Goal: Transaction & Acquisition: Purchase product/service

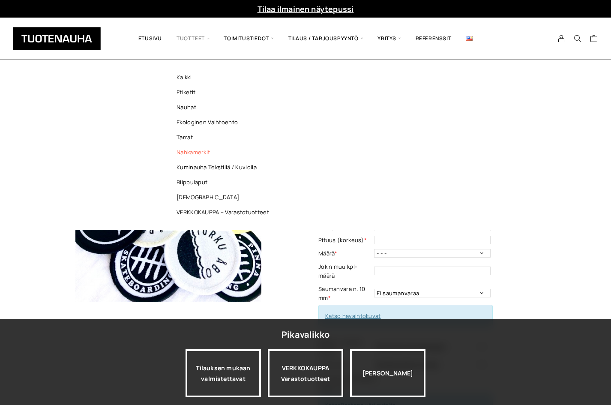
click at [198, 149] on link "Nahkamerkit" at bounding box center [225, 152] width 124 height 15
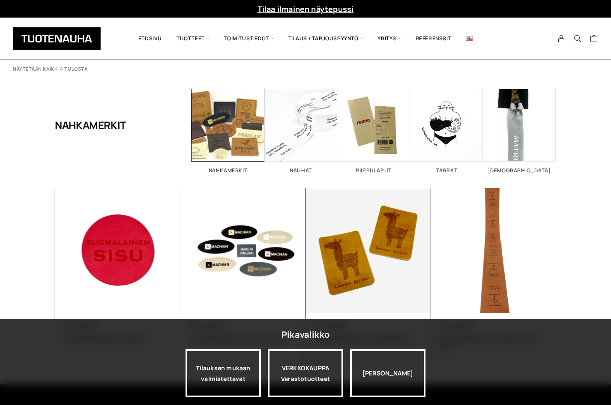
click at [377, 272] on img at bounding box center [368, 251] width 132 height 132
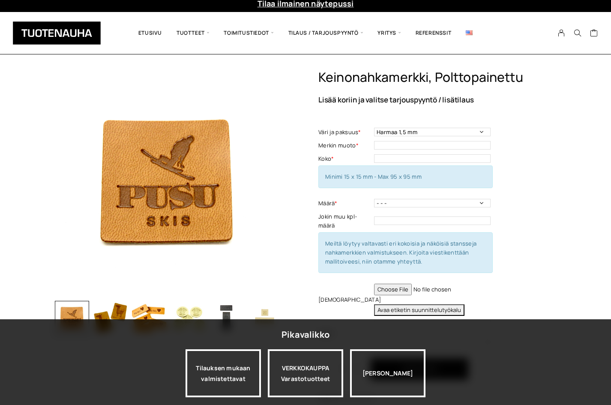
scroll to position [43, 0]
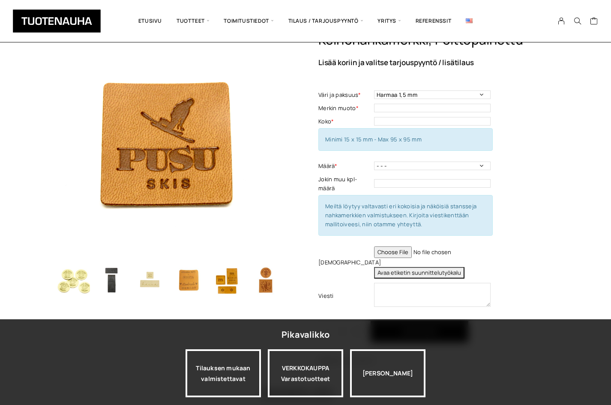
drag, startPoint x: 256, startPoint y: 275, endPoint x: 141, endPoint y: 276, distance: 114.8
click at [141, 276] on img "button" at bounding box center [150, 280] width 34 height 34
drag, startPoint x: 229, startPoint y: 281, endPoint x: 133, endPoint y: 281, distance: 96.0
click at [134, 281] on div at bounding box center [132, 280] width 386 height 34
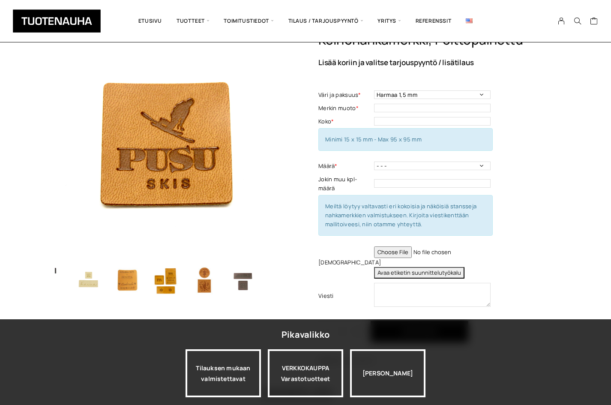
drag, startPoint x: 240, startPoint y: 279, endPoint x: 130, endPoint y: 275, distance: 109.7
click at [125, 275] on div at bounding box center [72, 280] width 386 height 34
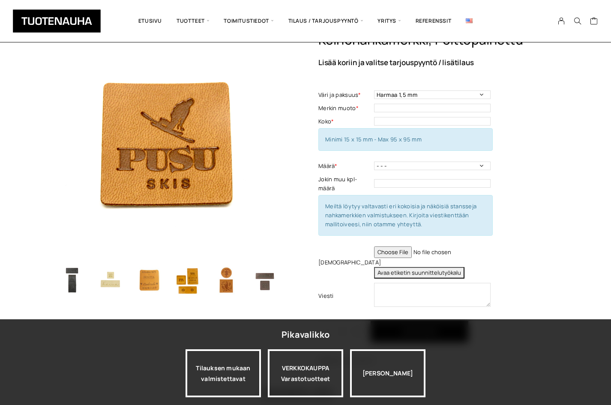
click at [258, 281] on img "button" at bounding box center [265, 280] width 34 height 34
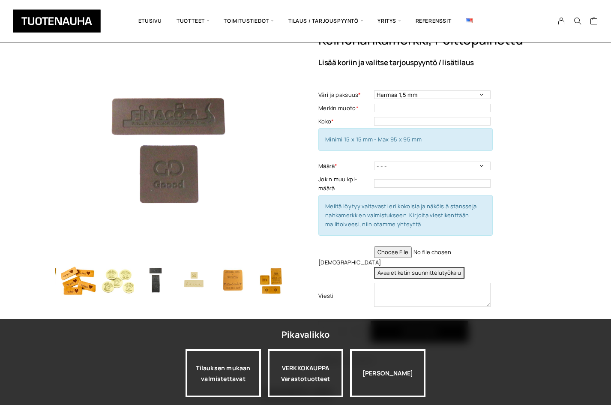
drag, startPoint x: 191, startPoint y: 284, endPoint x: 284, endPoint y: 282, distance: 93.0
click at [321, 282] on div "Keinonahkamerkki, polttopainettu Lisää koriin ja valitse tarjouspyyntö / lisäti…" at bounding box center [305, 198] width 501 height 332
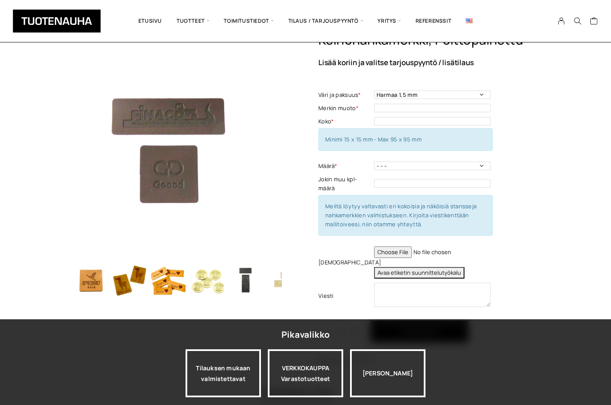
drag, startPoint x: 164, startPoint y: 281, endPoint x: 290, endPoint y: 282, distance: 126.0
click at [290, 282] on div "Keinonahkamerkki, polttopainettu Lisää koriin ja valitse tarjouspyyntö / lisäti…" at bounding box center [305, 198] width 501 height 332
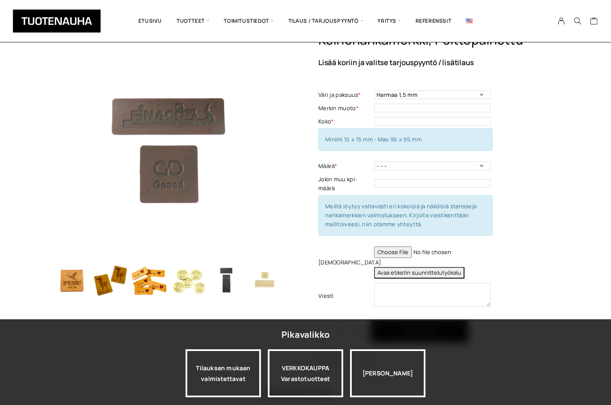
click at [426, 365] on div "Pikavalikko Tilauksen mukaan valmistettavat VERKKOKAUPPA Varastotuotteet Jatka …" at bounding box center [305, 362] width 611 height 86
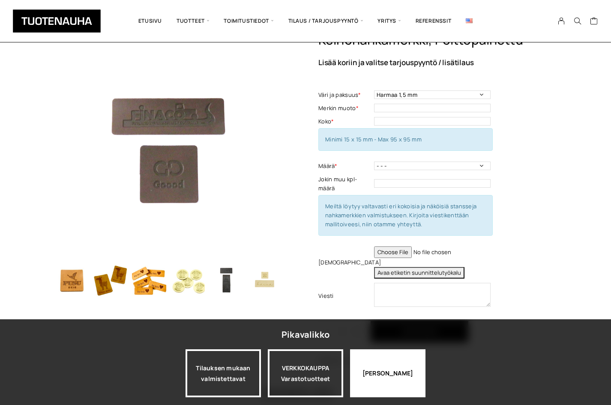
click at [419, 365] on div "[PERSON_NAME]" at bounding box center [387, 373] width 75 height 48
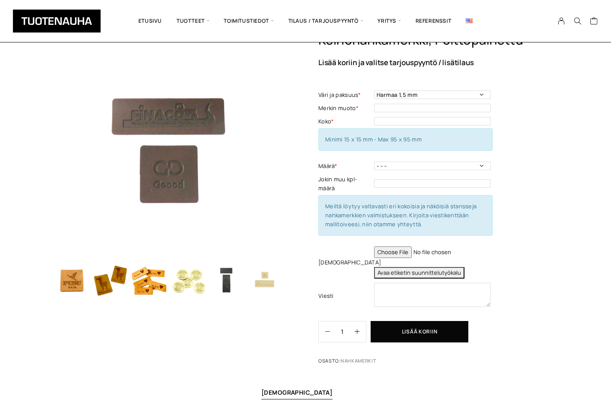
click at [527, 311] on div "Keinonahkamerkki, polttopainettu Lisää koriin ja valitse tarjouspyyntö / lisäti…" at bounding box center [437, 200] width 238 height 336
click at [608, 81] on div "Keinonahkamerkki, polttopainettu Lisää koriin ja valitse tarjouspyyntö / lisäti…" at bounding box center [305, 274] width 611 height 485
